Goal: Task Accomplishment & Management: Use online tool/utility

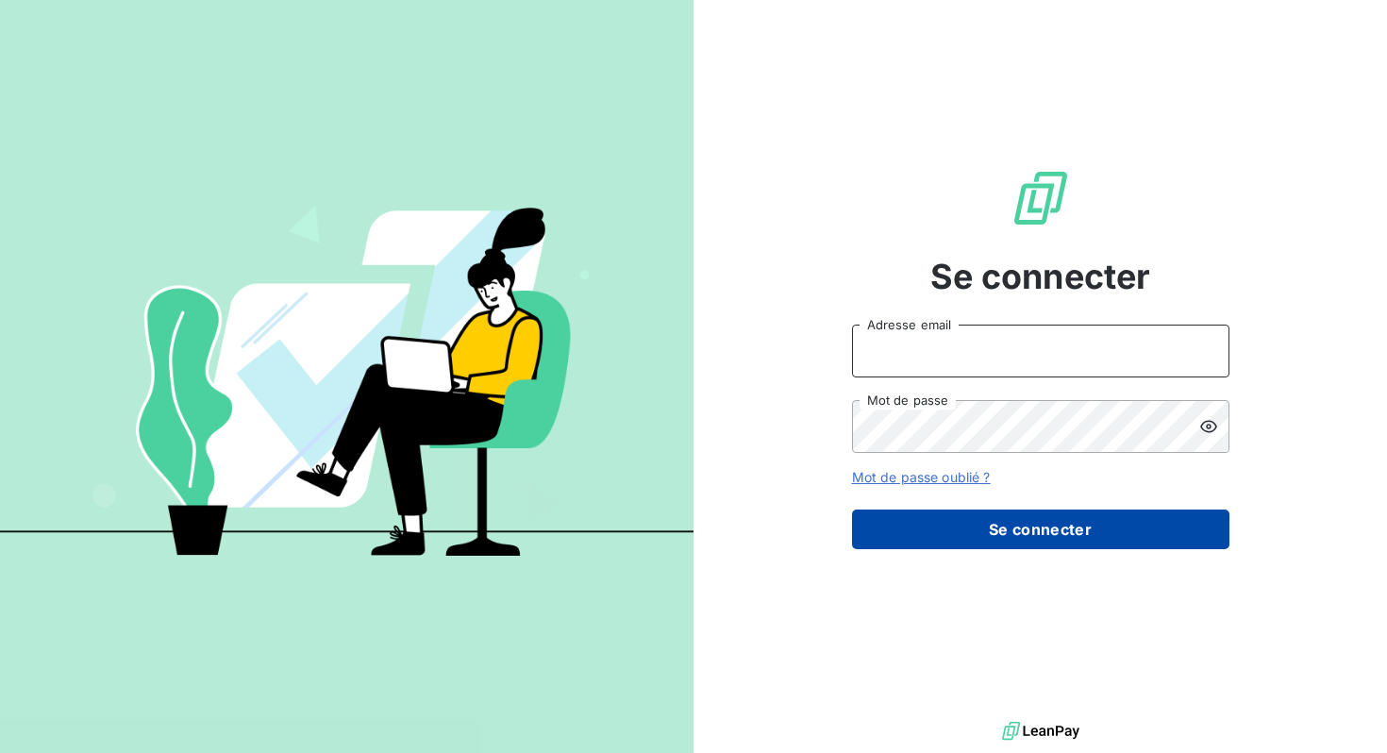
type input "[EMAIL_ADDRESS][DOMAIN_NAME]"
click at [937, 528] on button "Se connecter" at bounding box center [1040, 530] width 377 height 40
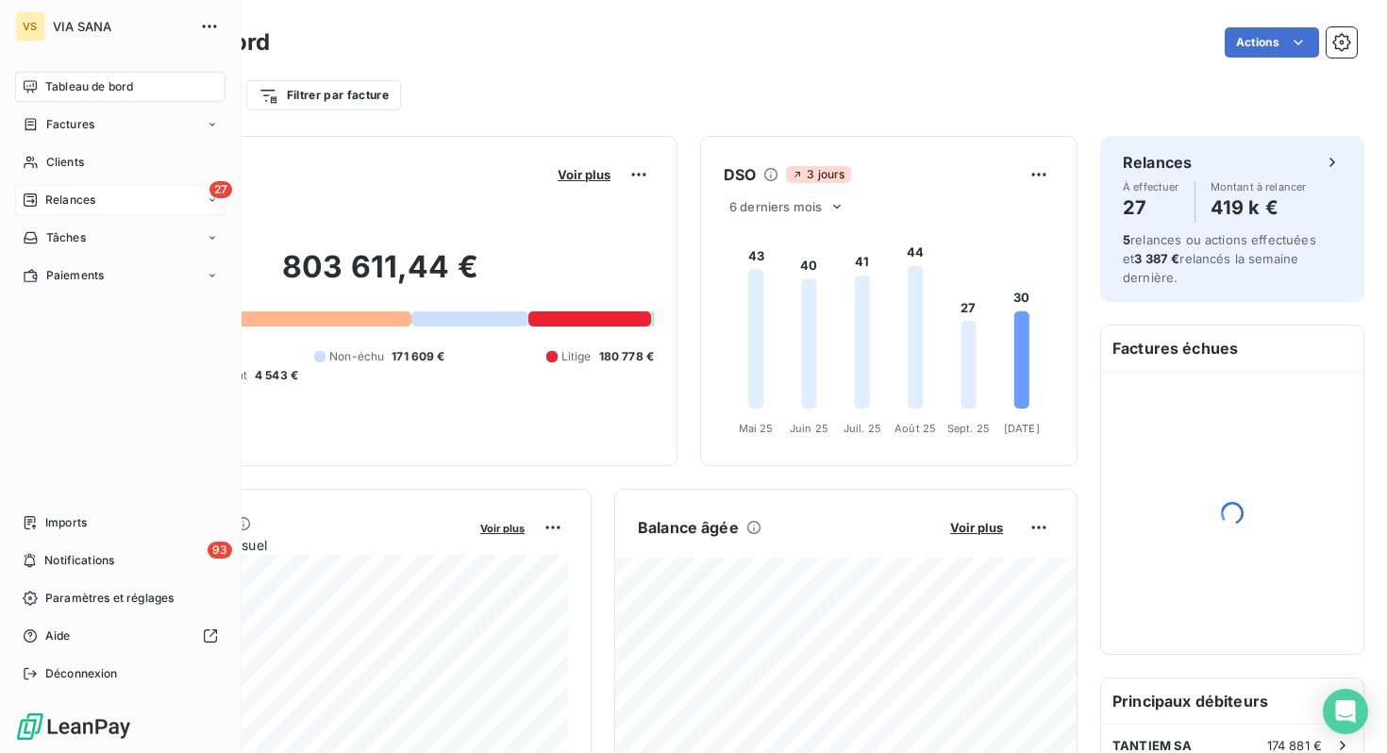
click at [41, 195] on div "Relances" at bounding box center [59, 200] width 73 height 17
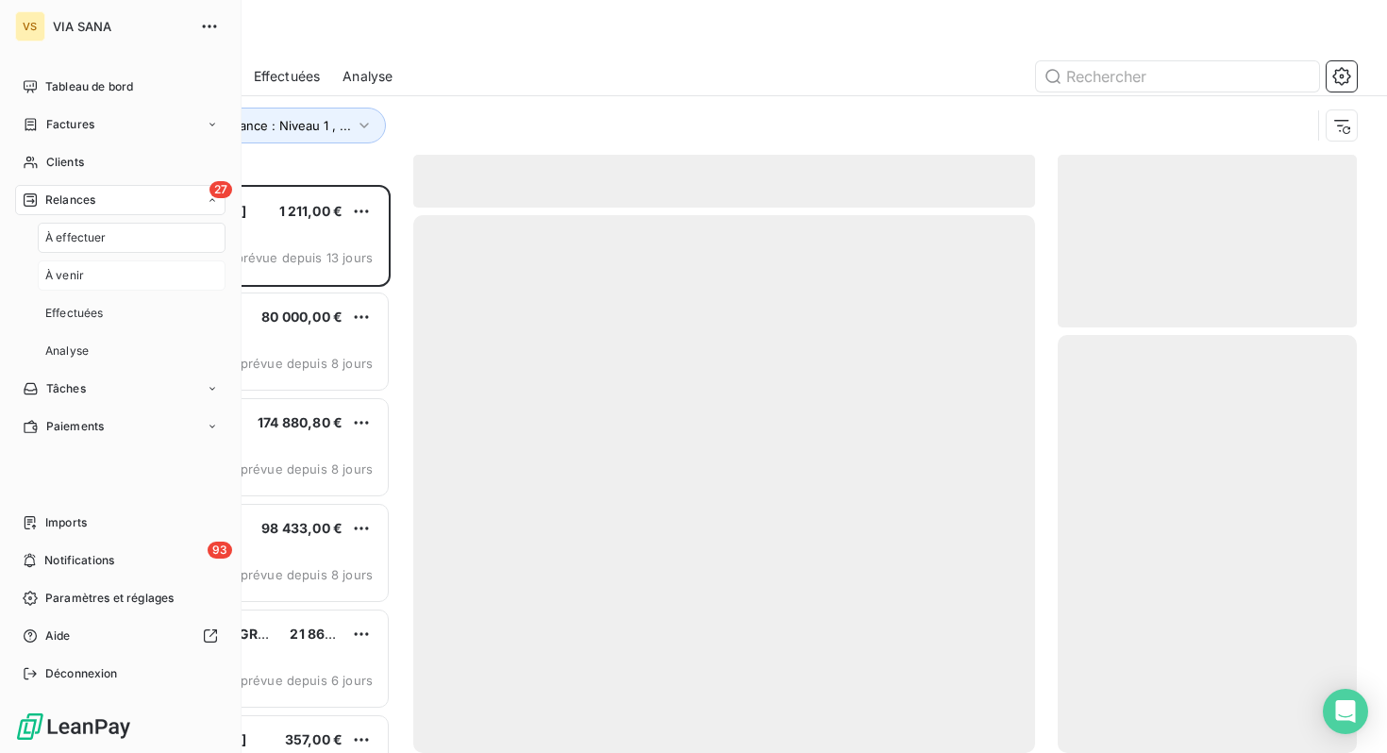
scroll to position [568, 299]
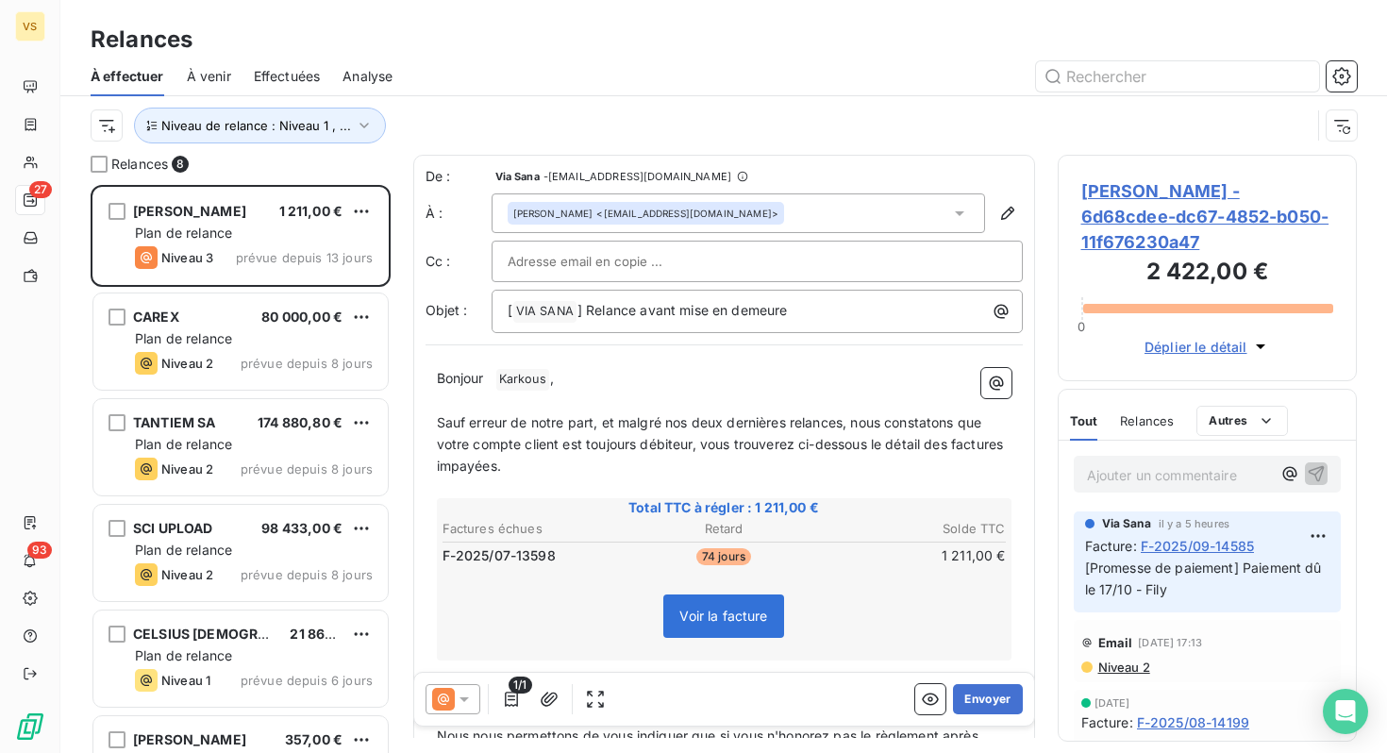
click at [338, 163] on div "Relances 8" at bounding box center [241, 164] width 300 height 19
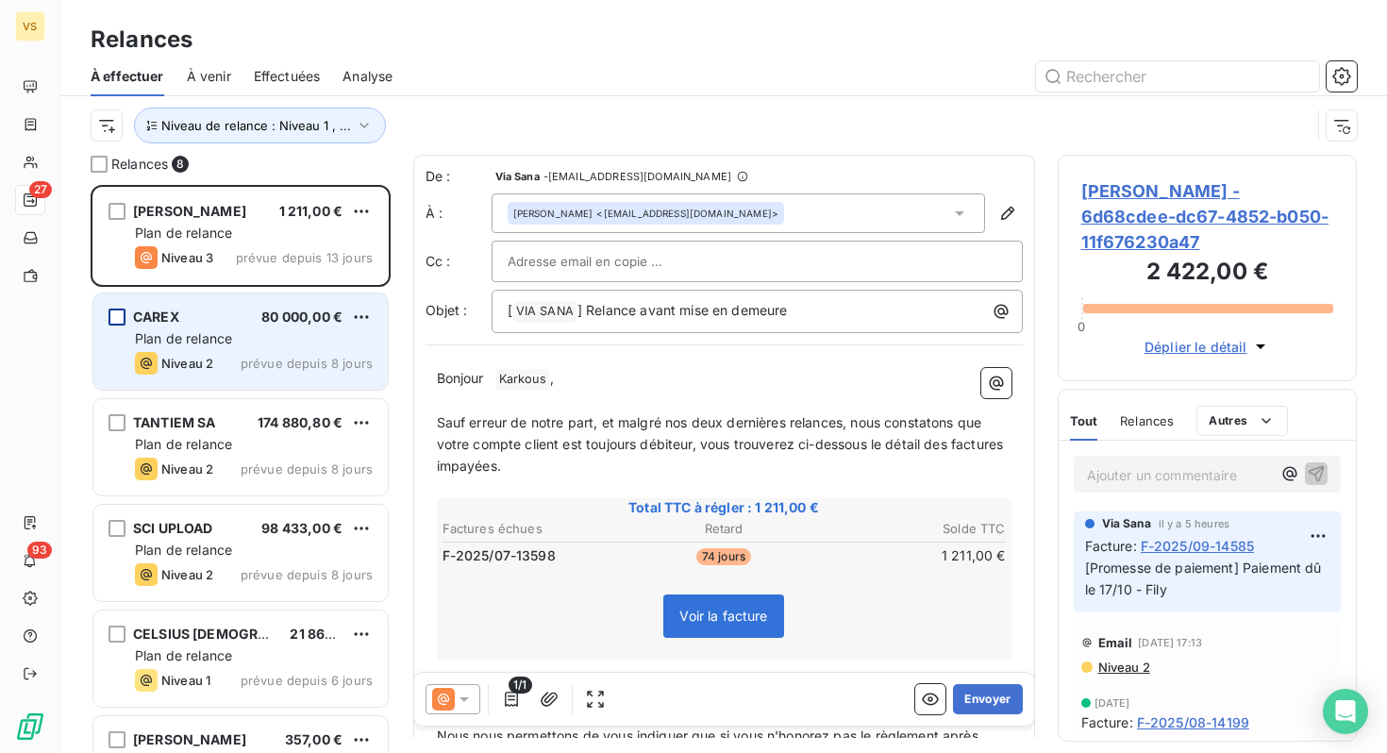
click at [116, 317] on div "grid" at bounding box center [117, 317] width 17 height 17
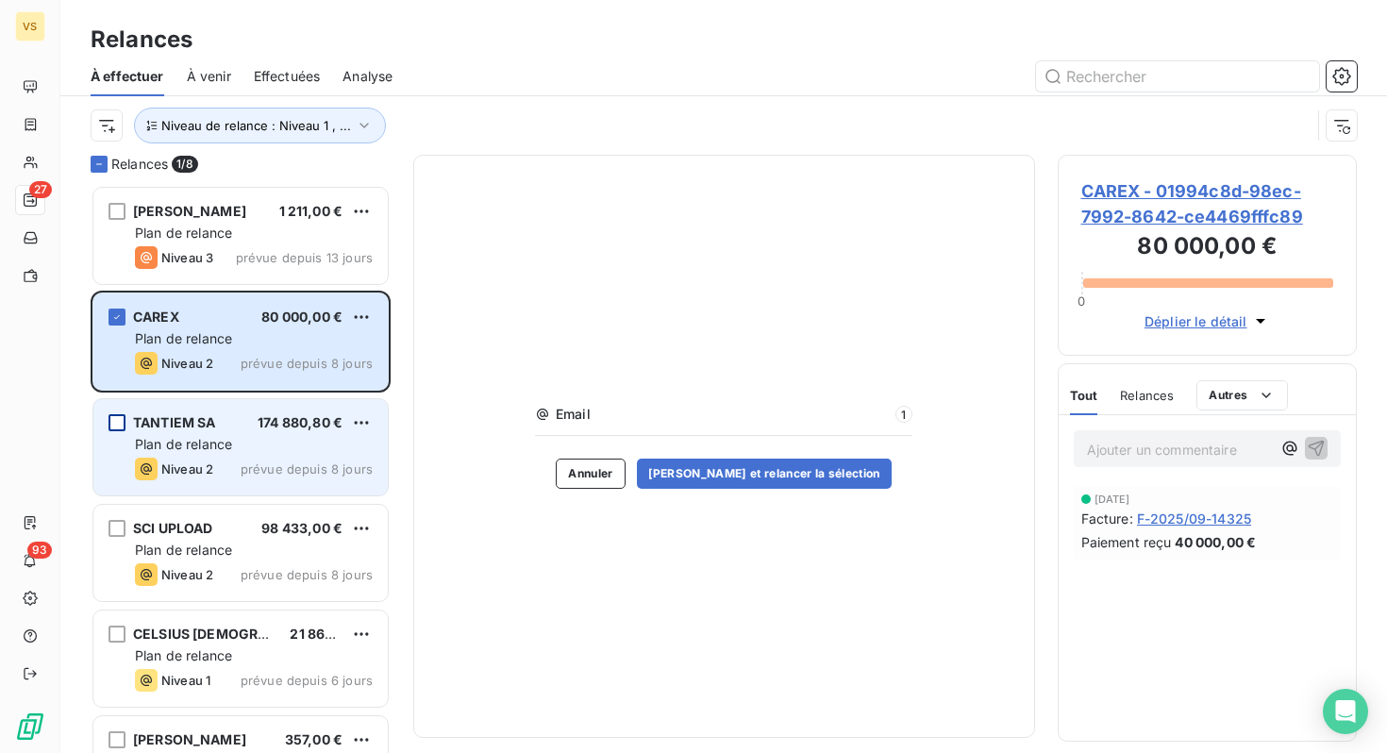
click at [116, 423] on div "grid" at bounding box center [117, 422] width 17 height 17
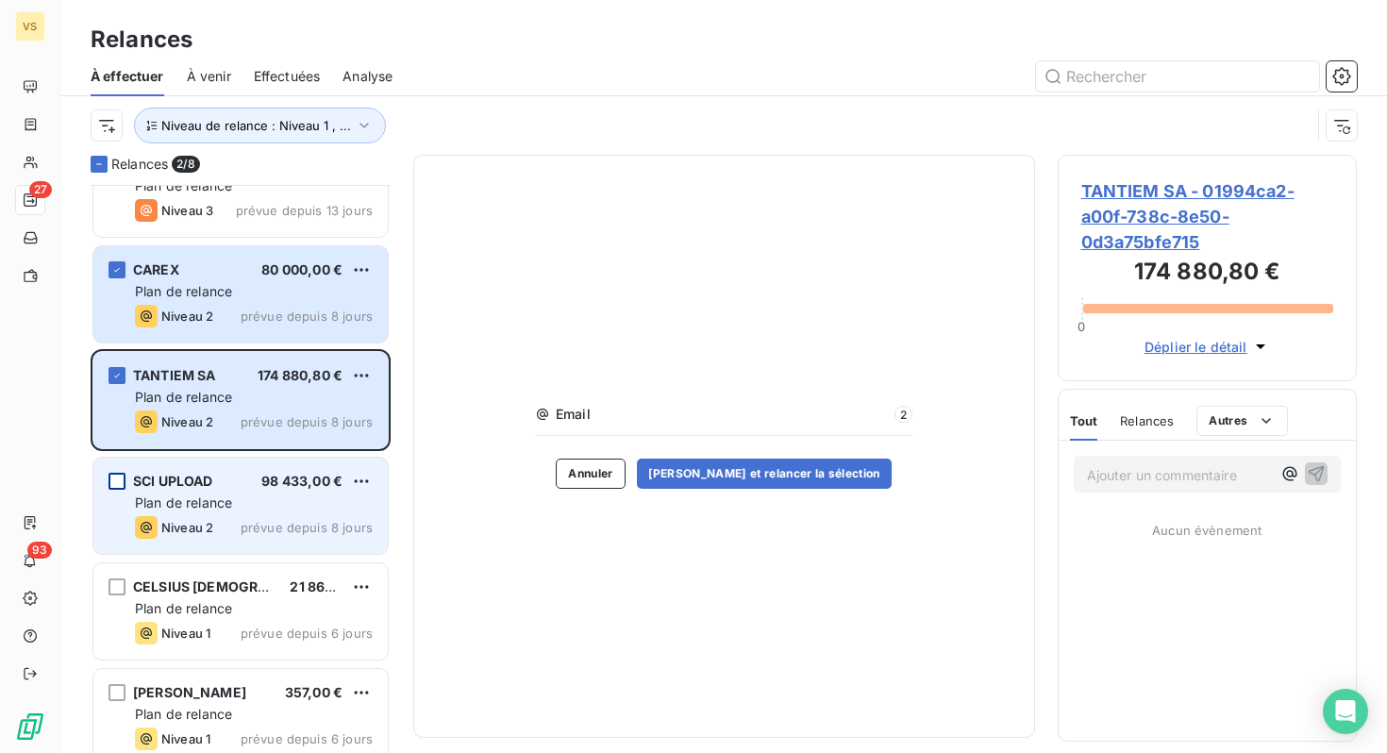
click at [118, 479] on div "grid" at bounding box center [117, 481] width 17 height 17
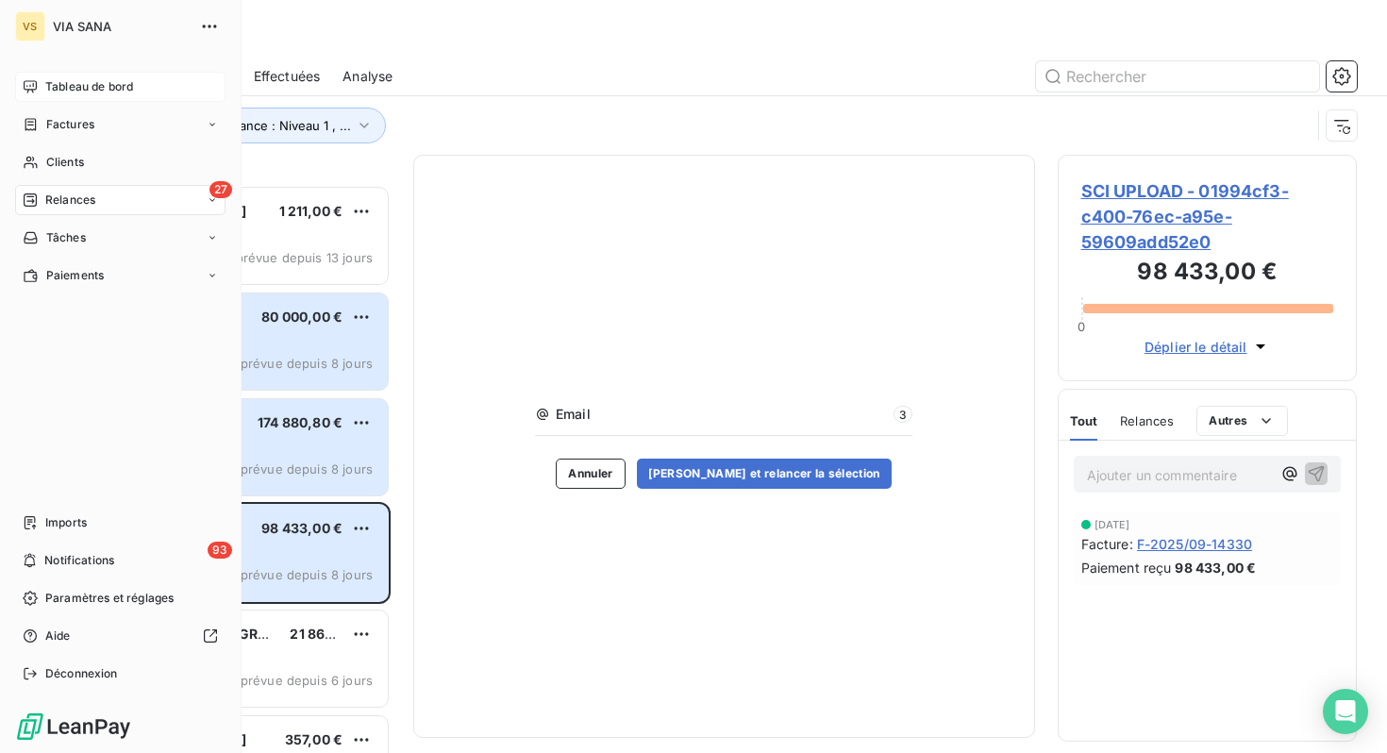
click at [32, 82] on icon at bounding box center [30, 86] width 15 height 15
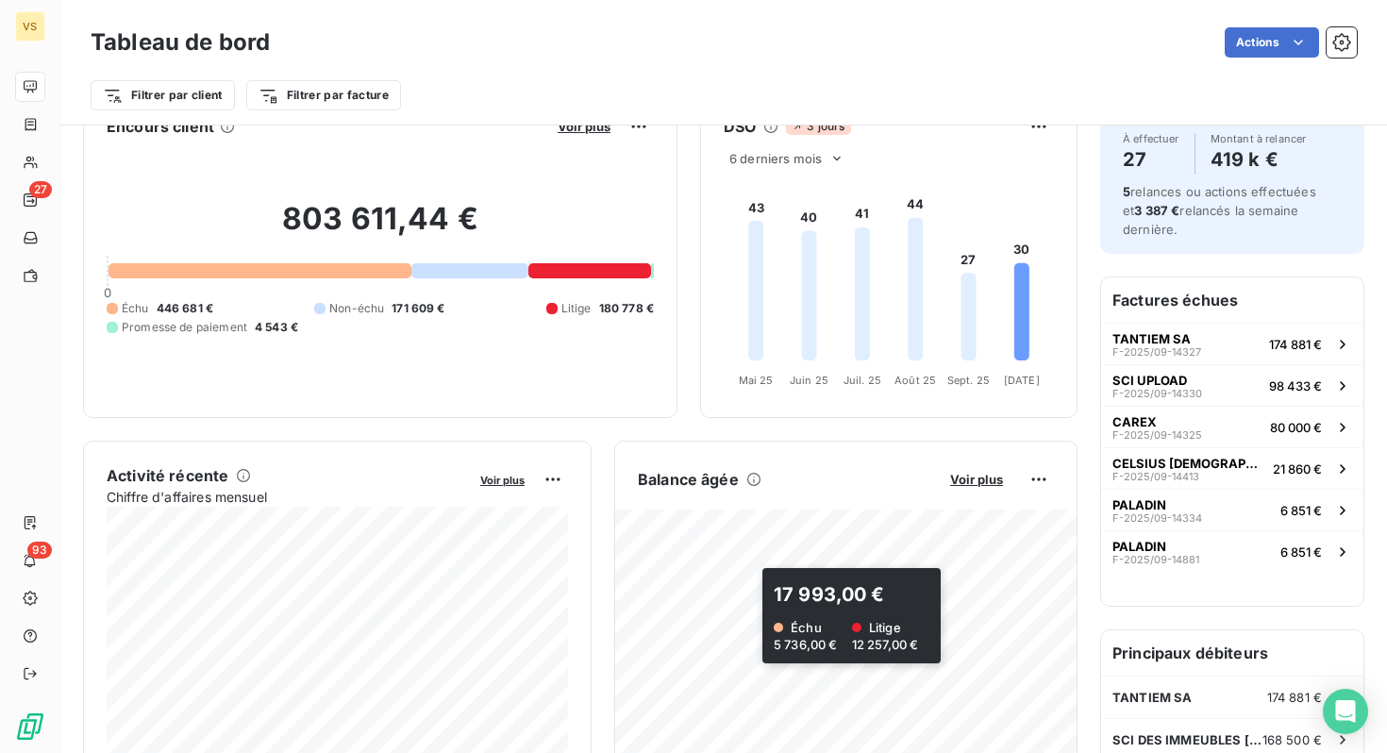
scroll to position [48, 0]
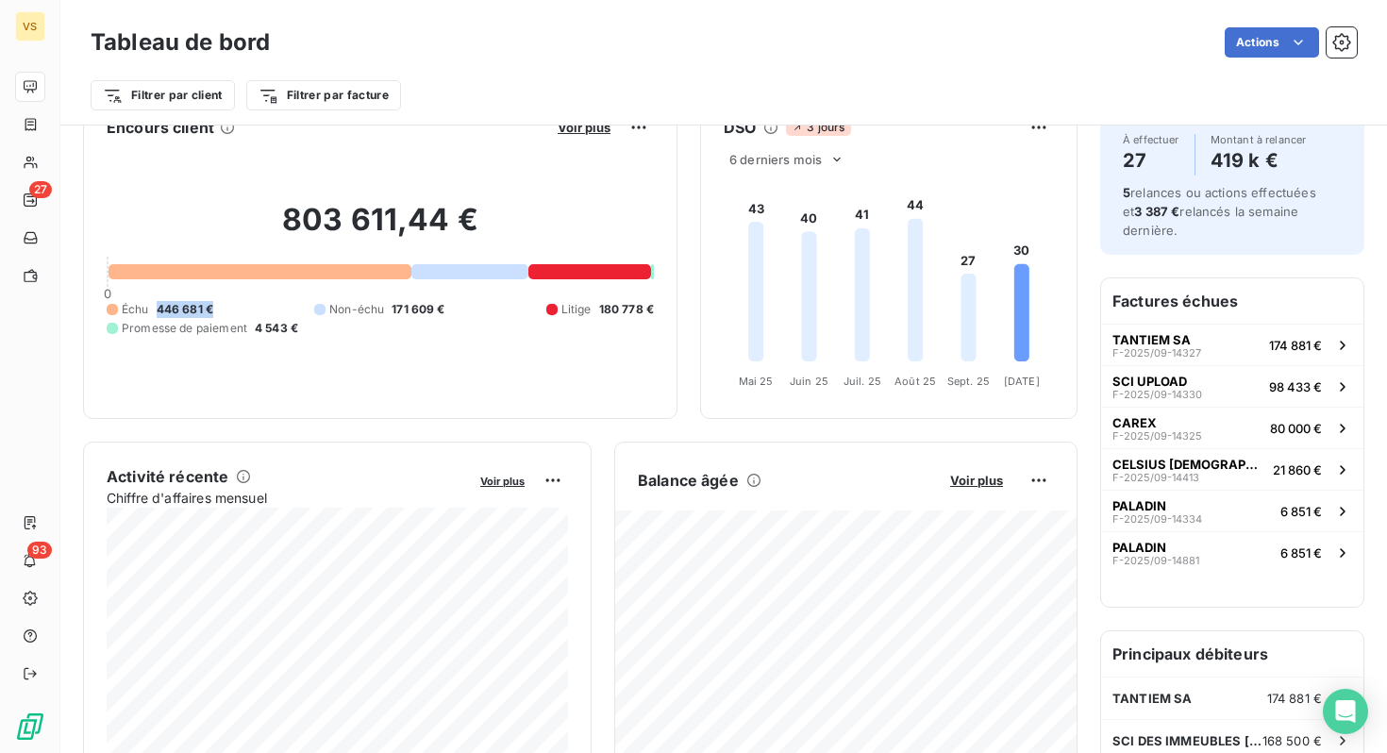
drag, startPoint x: 220, startPoint y: 310, endPoint x: 154, endPoint y: 311, distance: 66.1
click at [154, 311] on div "Échu 446 681 € Non-échu 171 609 € Litige 180 778 € Promesse de paiement 4 543 €" at bounding box center [380, 319] width 547 height 36
click at [399, 158] on div "803 611,44 € 0 Échu 446 681 € Non-échu 171 609 € Litige 180 778 € Promesse de p…" at bounding box center [380, 269] width 547 height 253
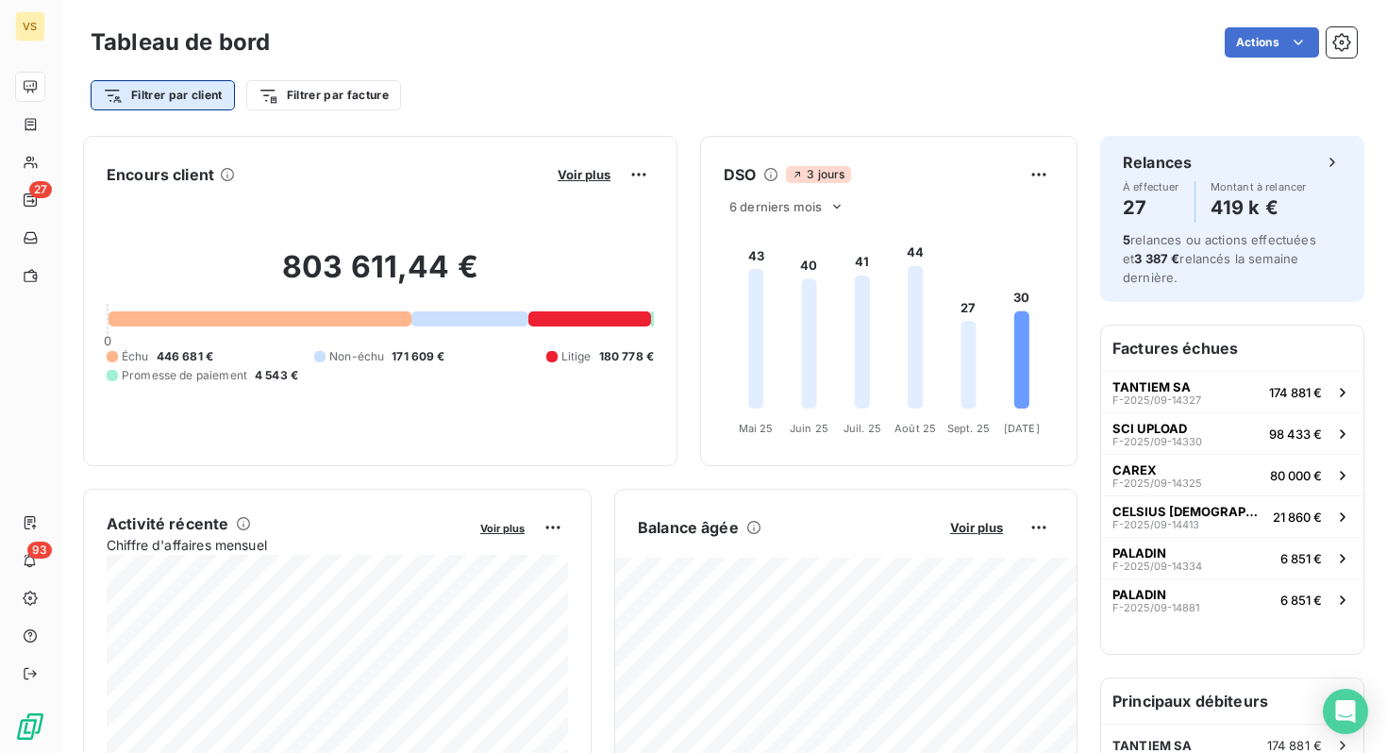
click at [172, 91] on html "VS 27 93 Tableau de bord Actions Filtrer par client Filtrer par facture Encours…" at bounding box center [693, 376] width 1387 height 753
click at [300, 88] on html "VS 27 93 Tableau de bord Actions Filtrer par client Filtrer par facture Encours…" at bounding box center [693, 376] width 1387 height 753
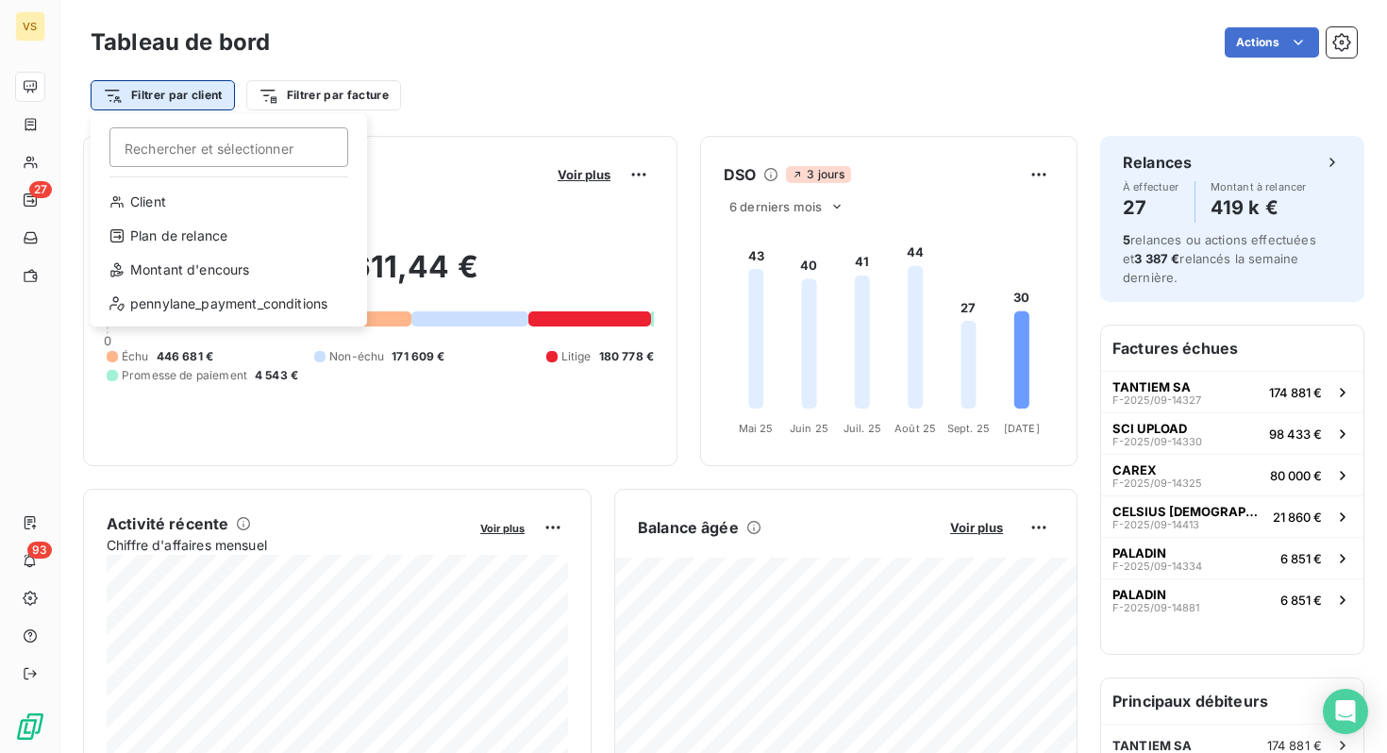
click at [155, 102] on html "VS 27 93 Tableau de bord Actions Filtrer par client [PERSON_NAME] et sélectionn…" at bounding box center [693, 376] width 1387 height 753
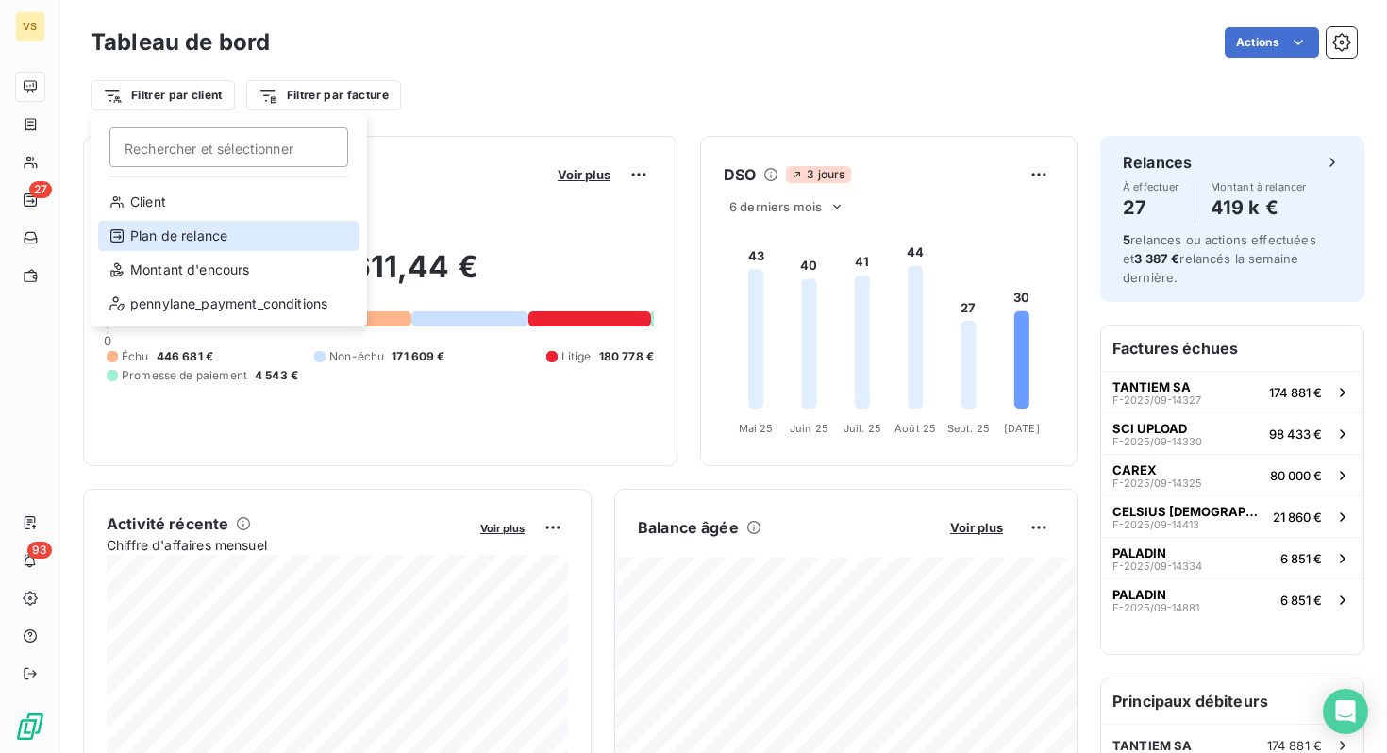
click at [158, 232] on div "Plan de relance" at bounding box center [228, 236] width 261 height 30
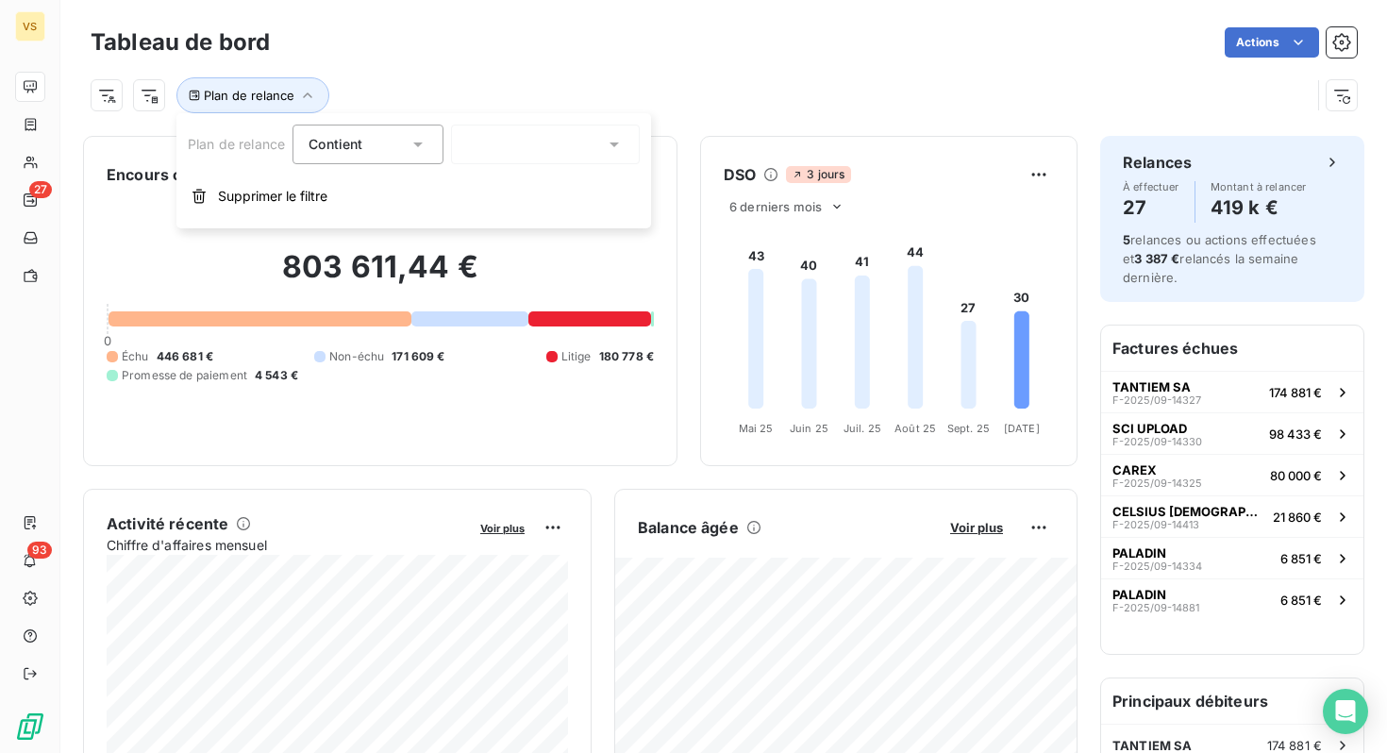
click at [489, 151] on div at bounding box center [545, 145] width 189 height 40
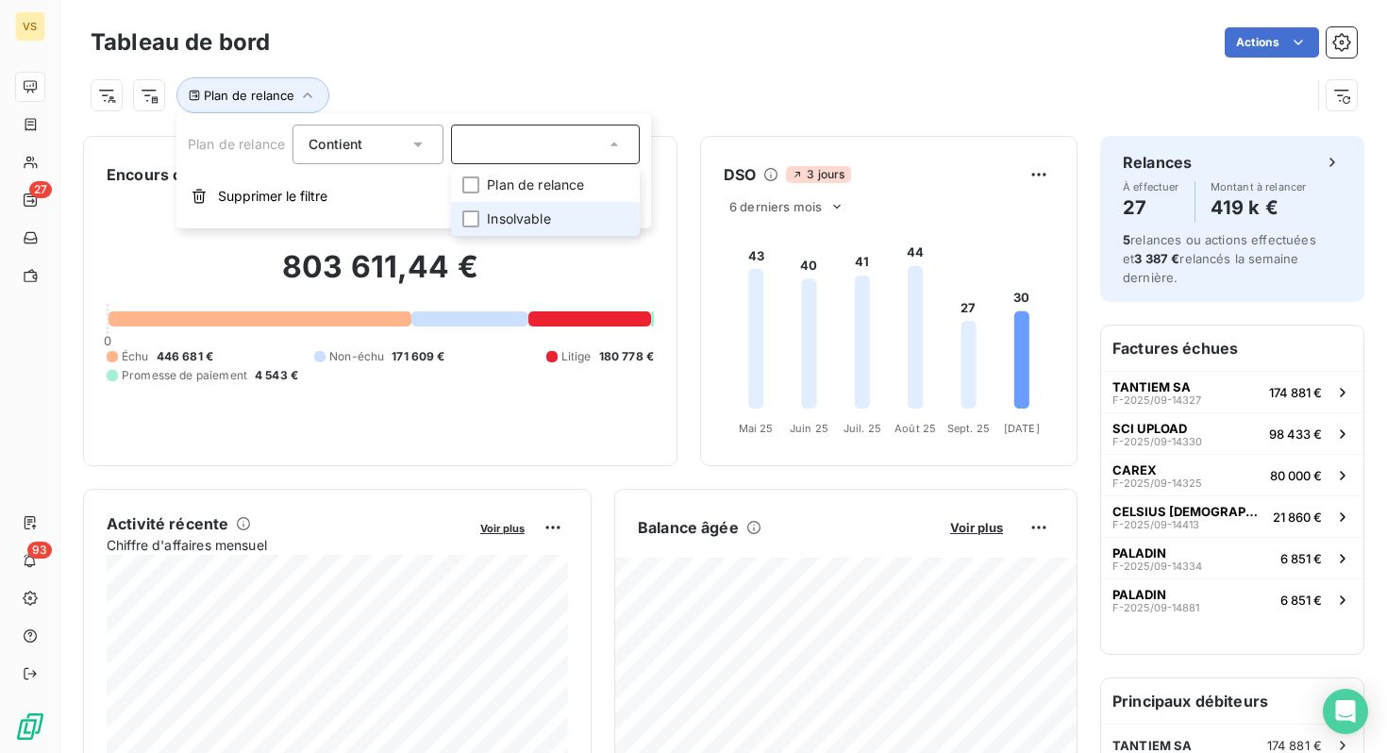
click at [495, 218] on span "Insolvable" at bounding box center [519, 219] width 64 height 19
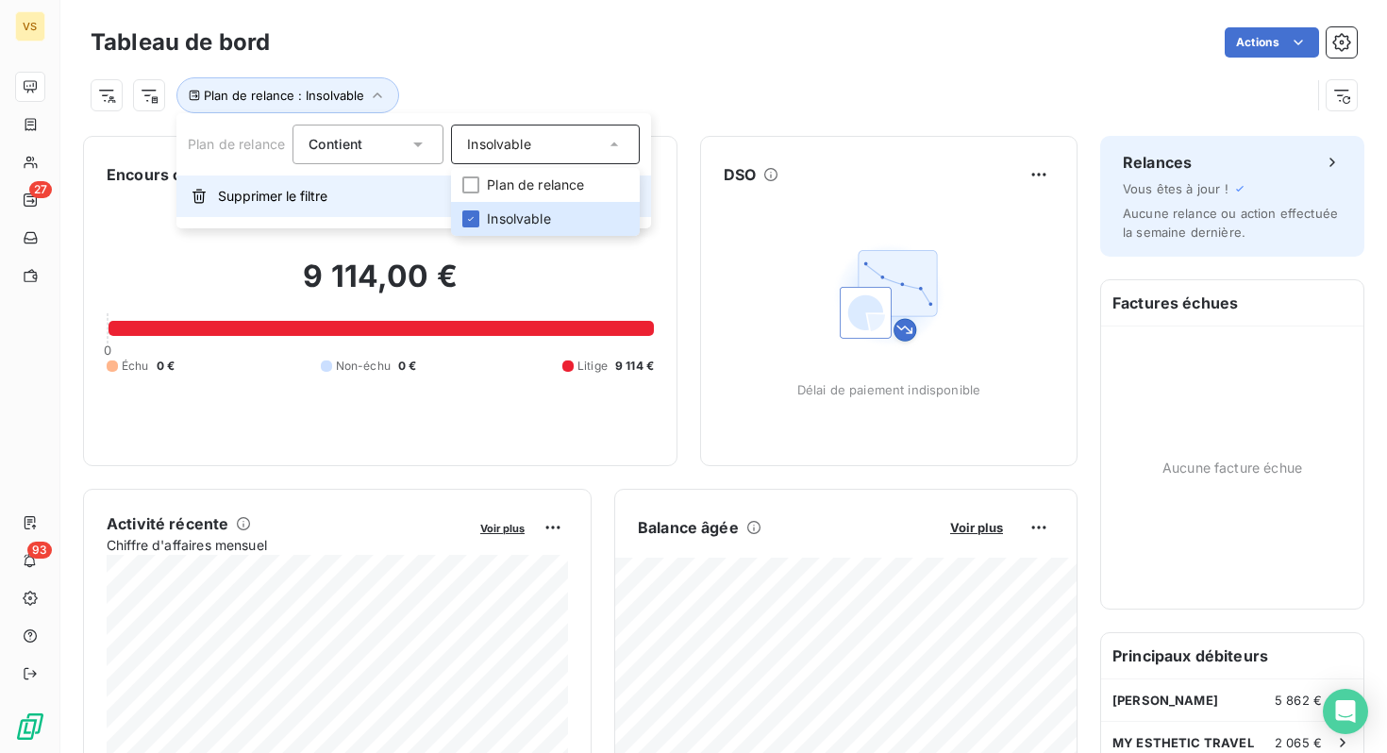
click at [265, 201] on span "Supprimer le filtre" at bounding box center [272, 196] width 109 height 19
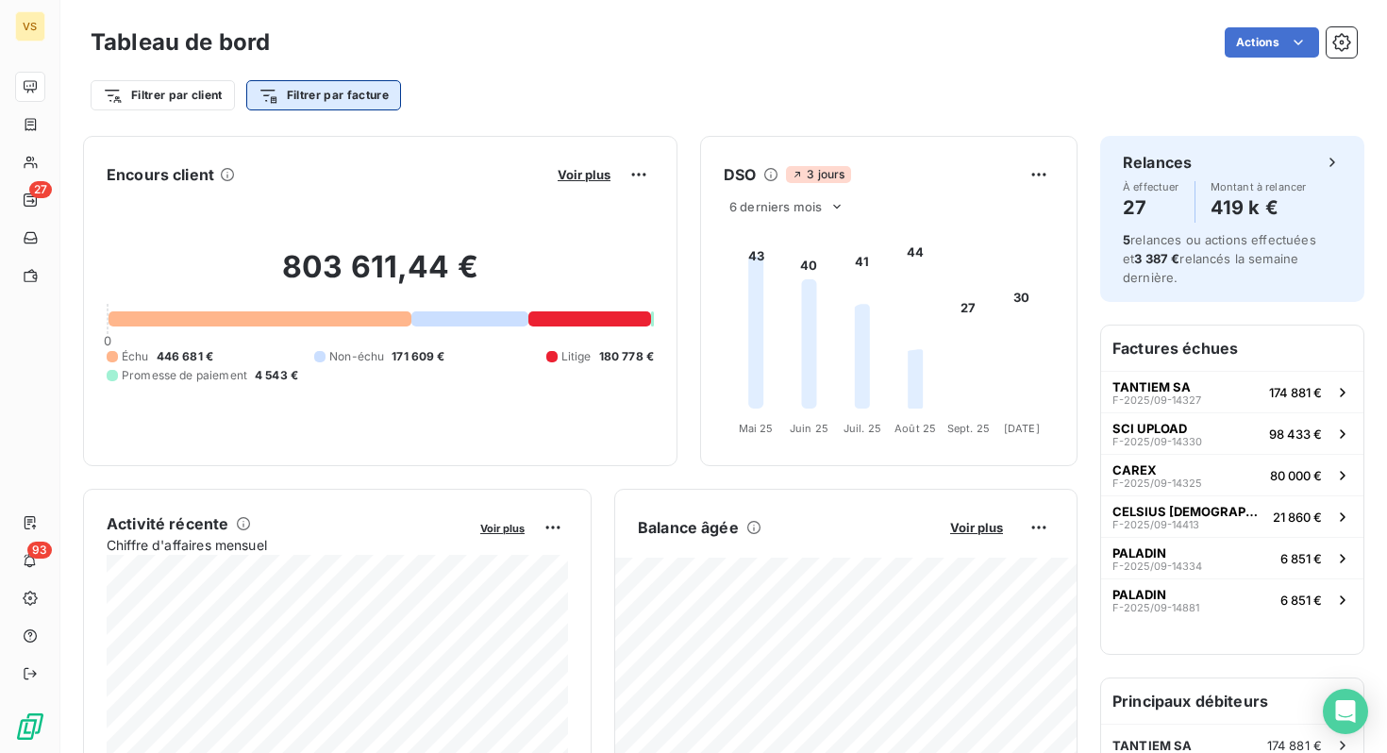
click at [308, 92] on html "VS 27 93 Tableau de bord Actions Filtrer par client Filtrer par facture Encours…" at bounding box center [693, 376] width 1387 height 753
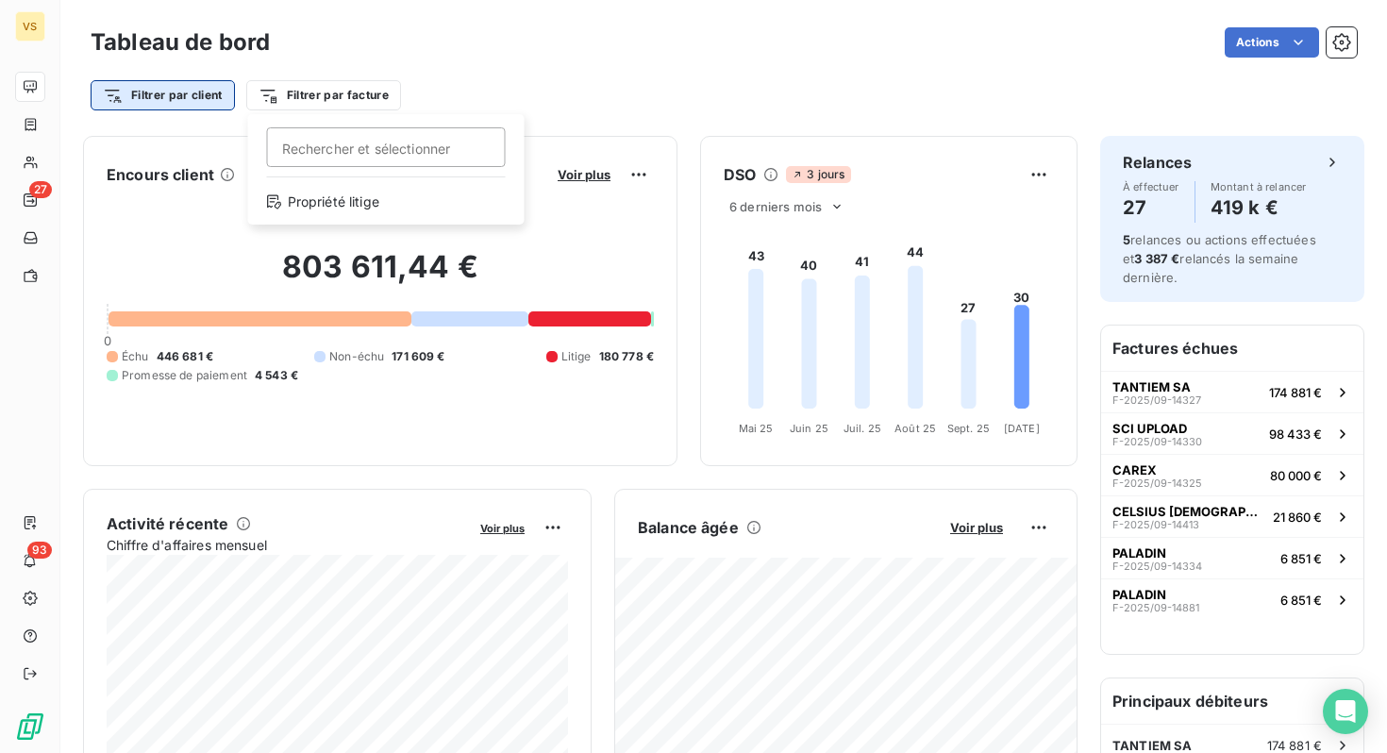
click at [182, 95] on html "VS 27 93 Tableau de bord Actions Filtrer par client Filtrer par facture Recherc…" at bounding box center [693, 376] width 1387 height 753
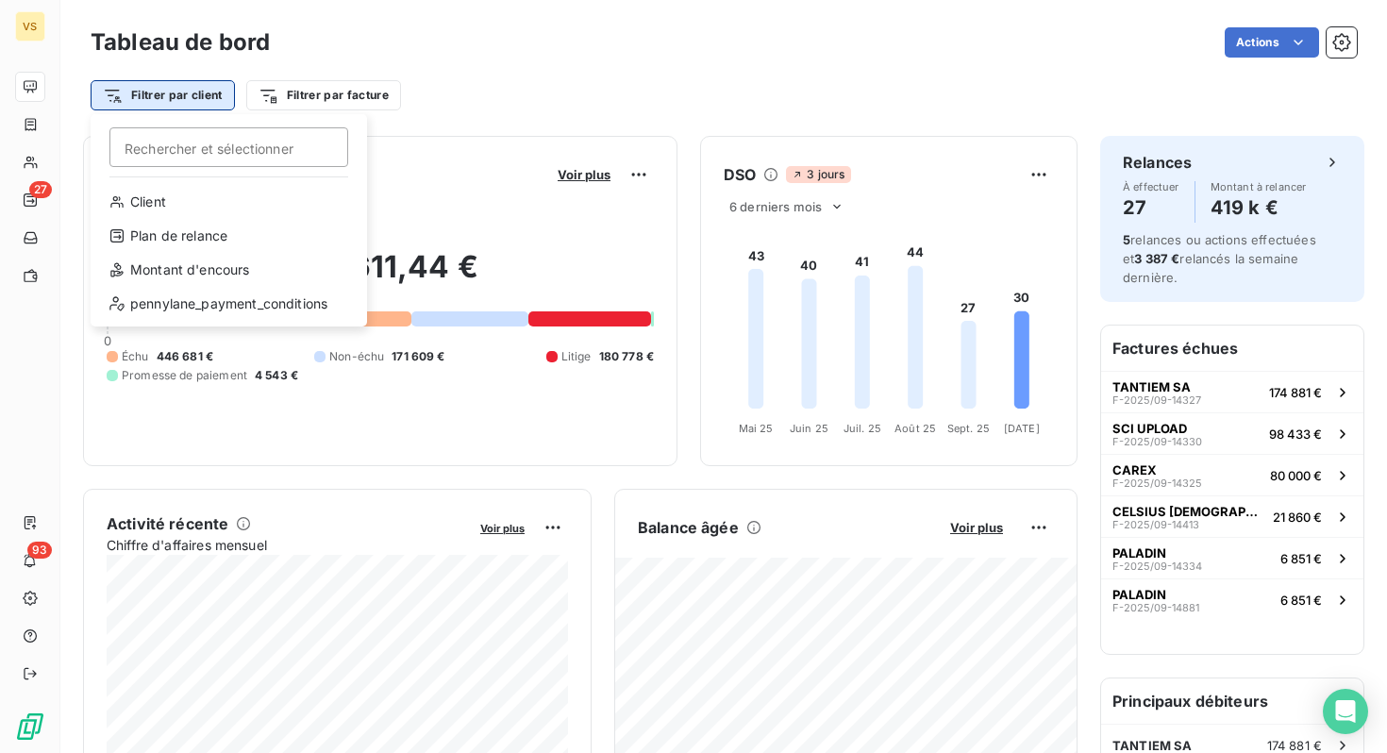
click at [182, 95] on html "VS 27 93 Tableau de bord Actions Filtrer par client [PERSON_NAME] et sélectionn…" at bounding box center [693, 376] width 1387 height 753
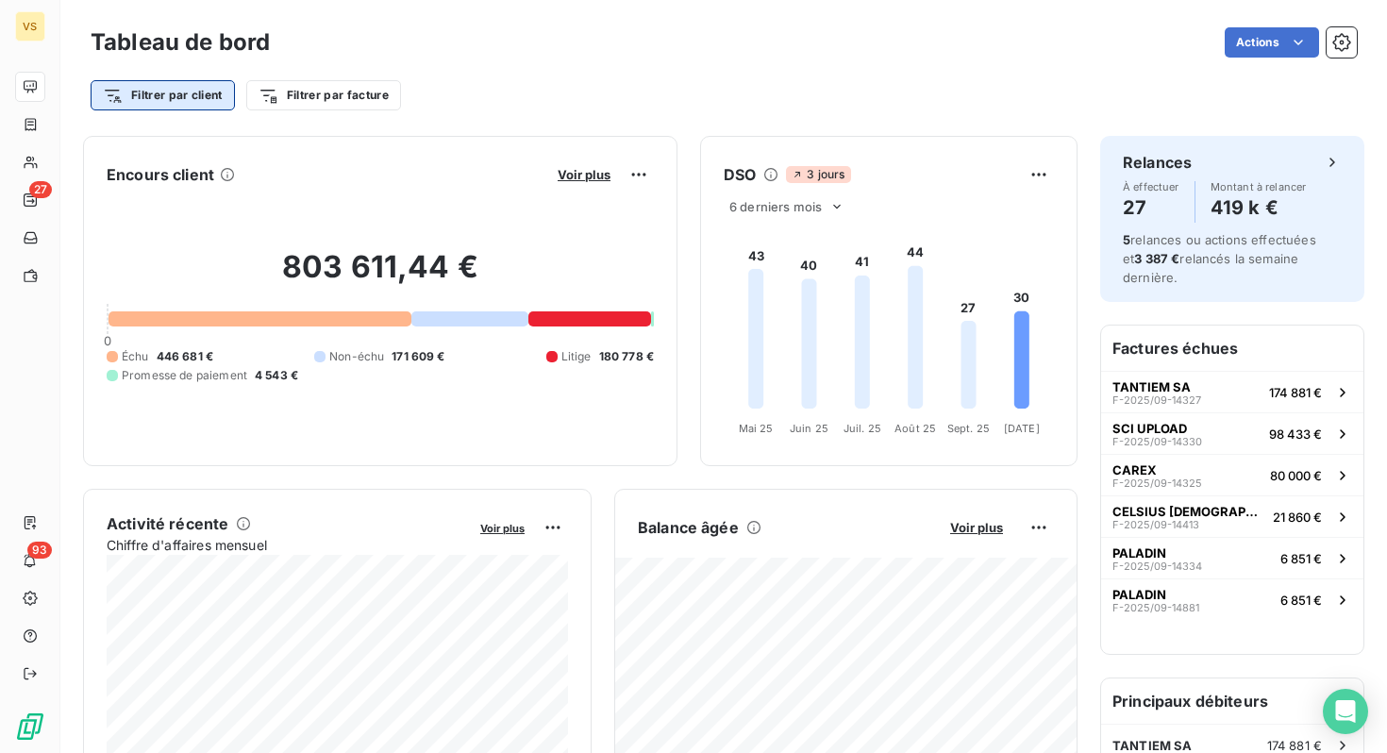
click at [182, 95] on html "VS 27 93 Tableau de bord Actions Filtrer par client Filtrer par facture Encours…" at bounding box center [693, 376] width 1387 height 753
click at [286, 63] on div "Filtrer par client Filtrer par facture" at bounding box center [724, 87] width 1267 height 51
click at [588, 321] on div at bounding box center [589, 318] width 123 height 15
click at [602, 314] on div at bounding box center [589, 318] width 123 height 15
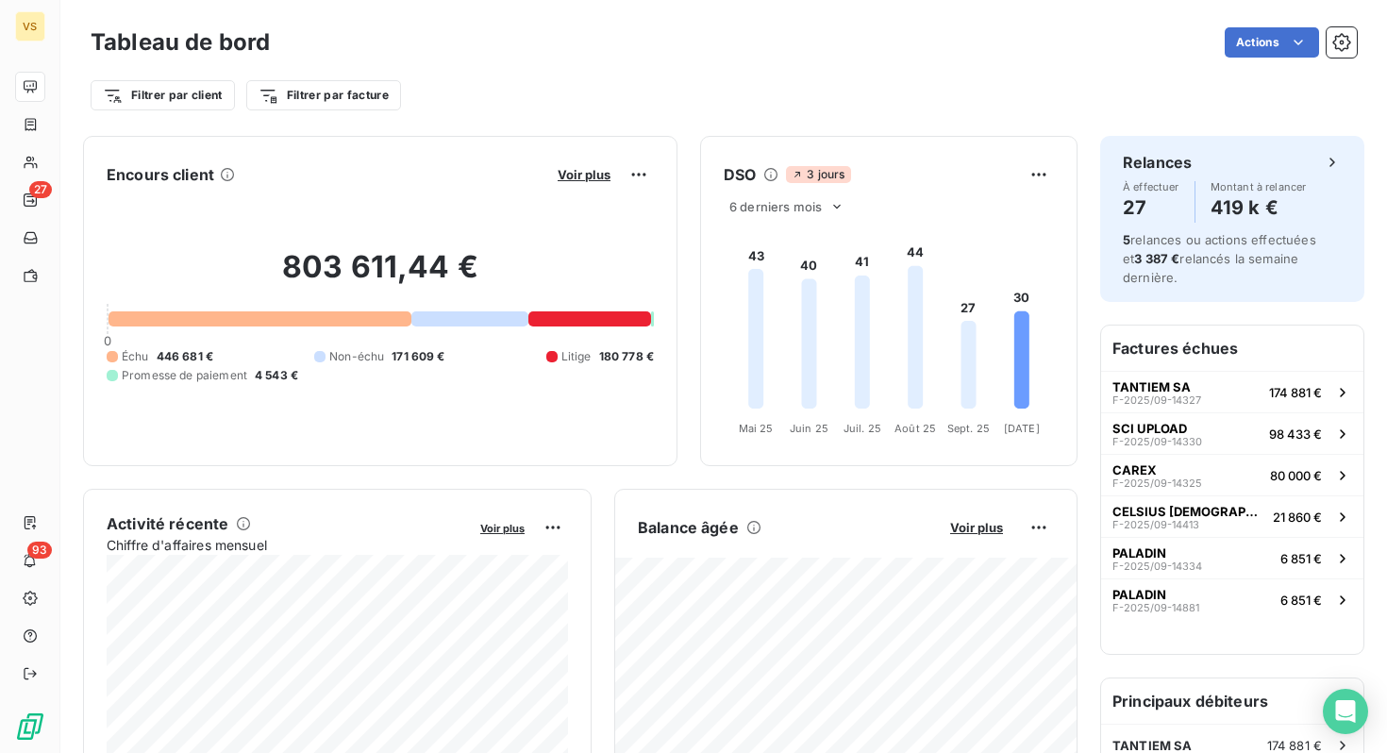
click at [602, 314] on div at bounding box center [589, 318] width 123 height 15
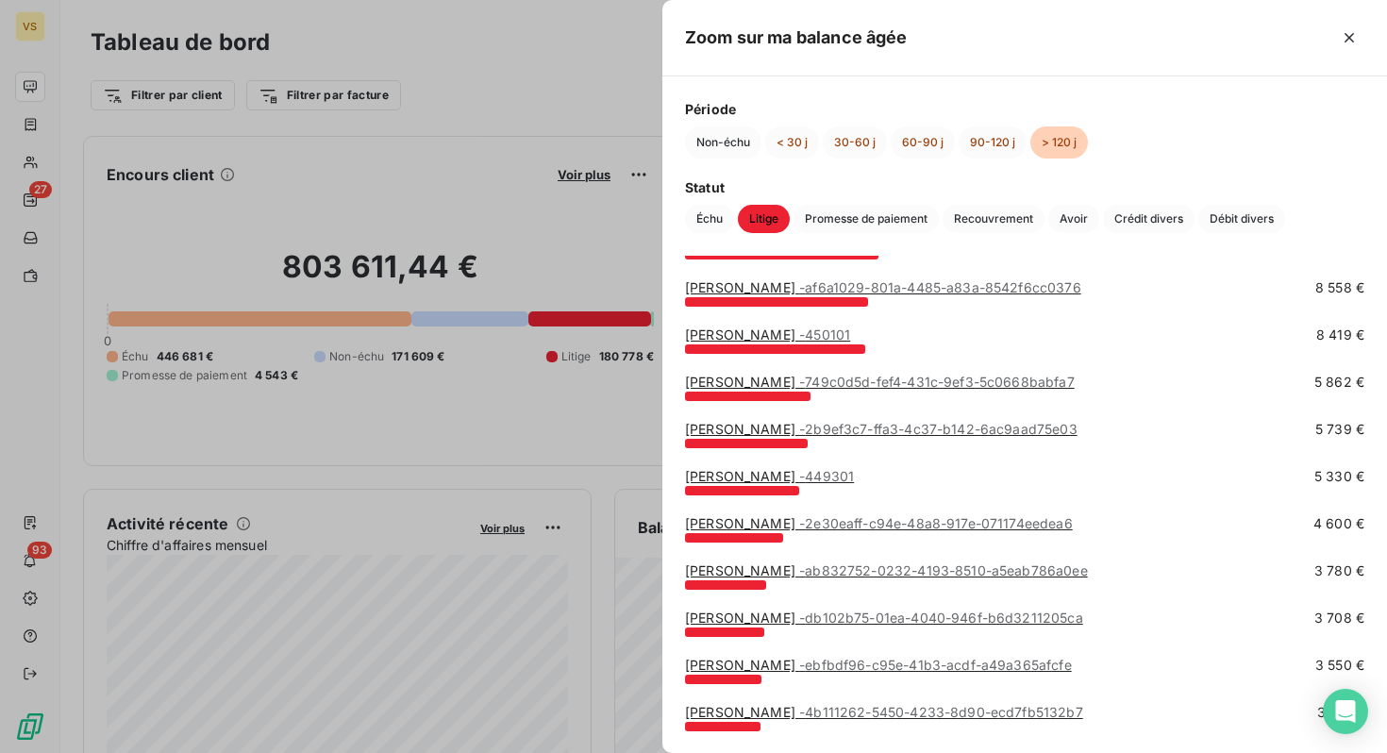
scroll to position [192, 0]
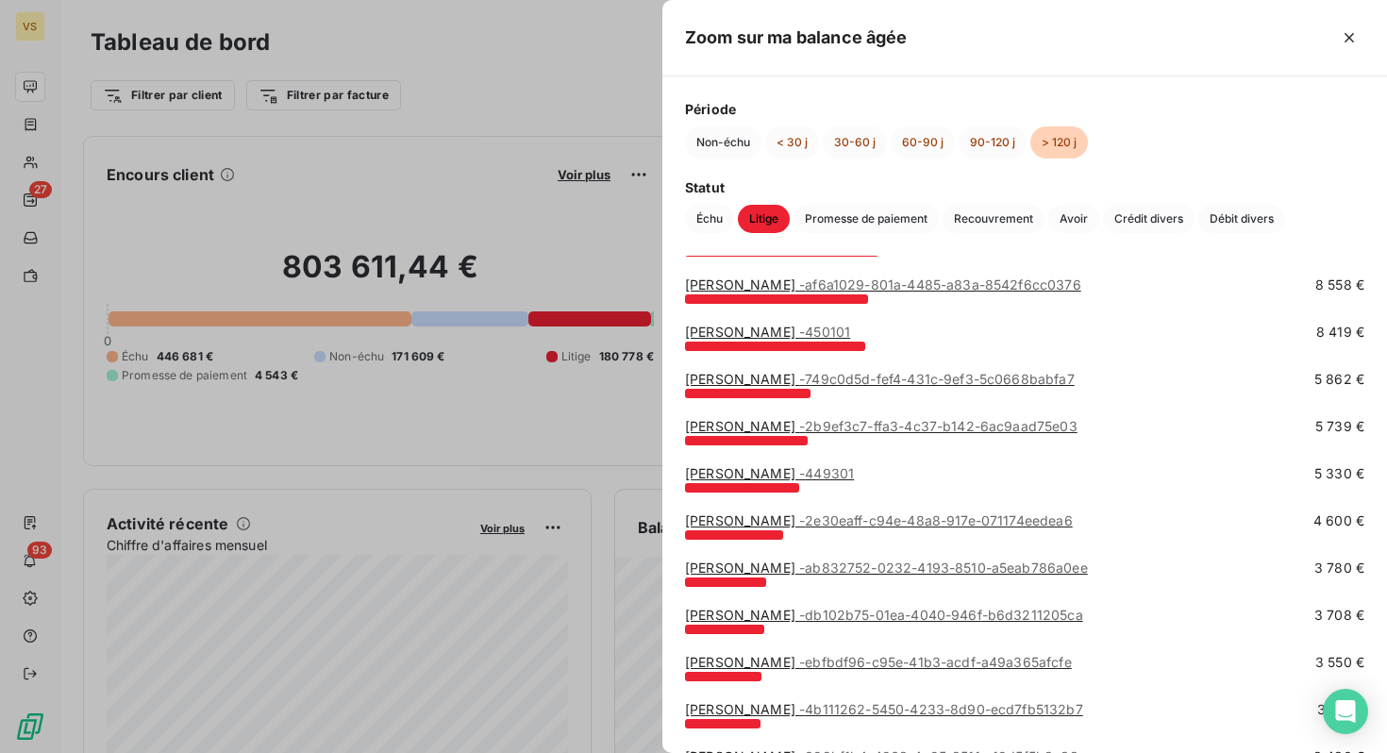
click at [580, 361] on div at bounding box center [693, 376] width 1387 height 753
